Goal: Task Accomplishment & Management: Manage account settings

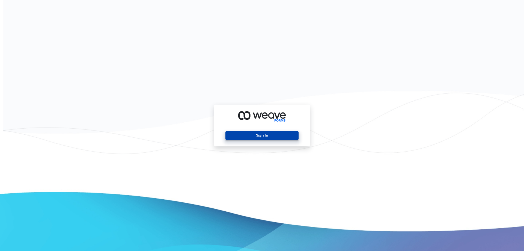
click at [260, 137] on button "Sign In" at bounding box center [261, 135] width 73 height 9
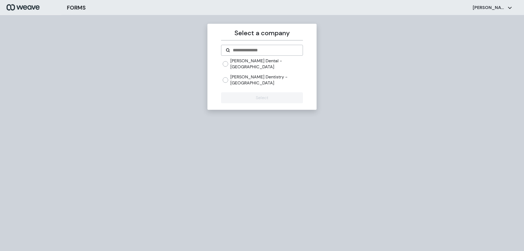
click at [242, 62] on label "[PERSON_NAME] Dental - [GEOGRAPHIC_DATA]" at bounding box center [266, 64] width 72 height 12
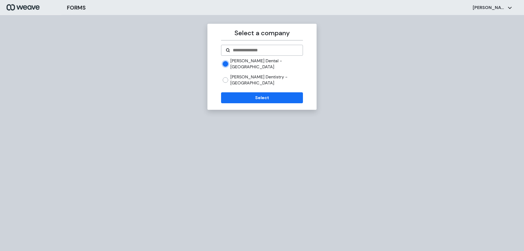
click at [240, 74] on label "[PERSON_NAME] Dentistry - [GEOGRAPHIC_DATA]" at bounding box center [266, 80] width 72 height 12
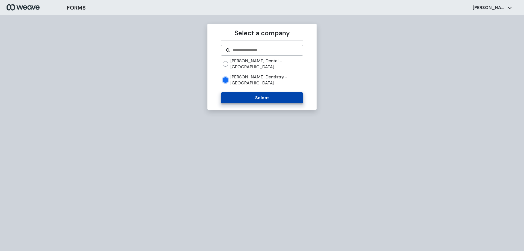
click at [236, 92] on button "Select" at bounding box center [262, 97] width 82 height 11
